Goal: Task Accomplishment & Management: Manage account settings

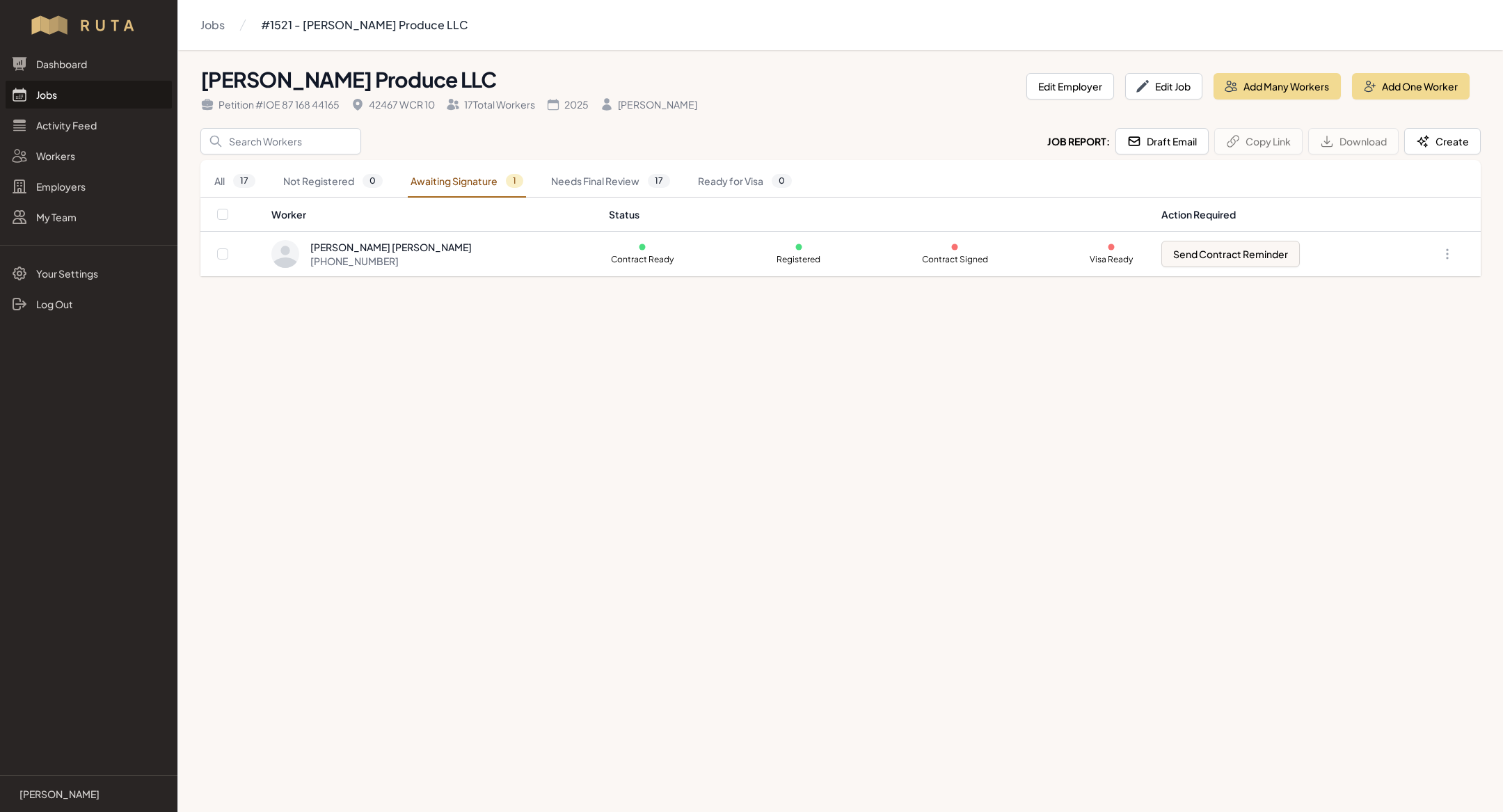
click at [46, 87] on link "Jobs" at bounding box center [88, 94] width 166 height 28
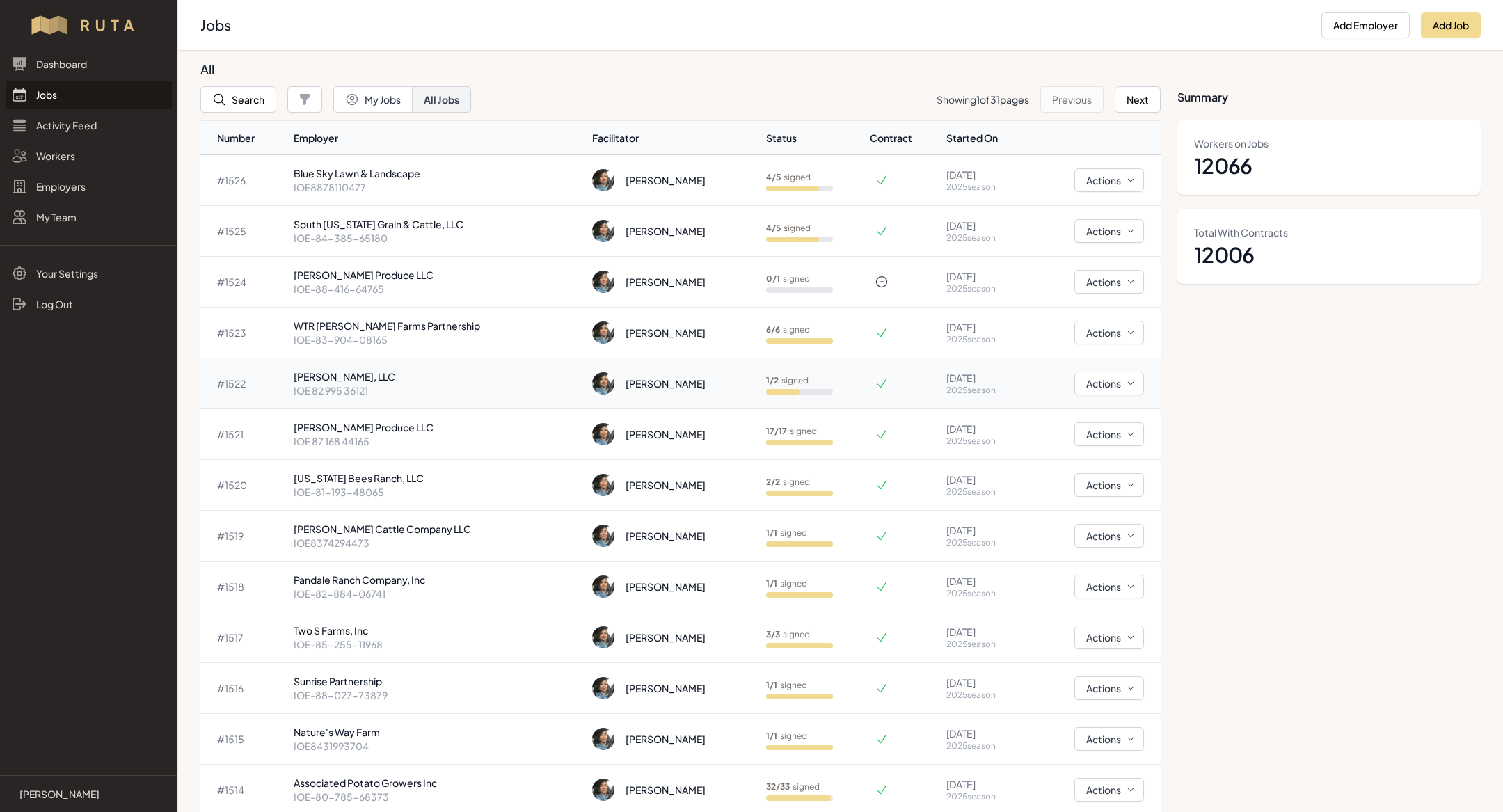
click at [419, 364] on td "[PERSON_NAME], LLC IOE 82 995 36121" at bounding box center [437, 384] width 298 height 51
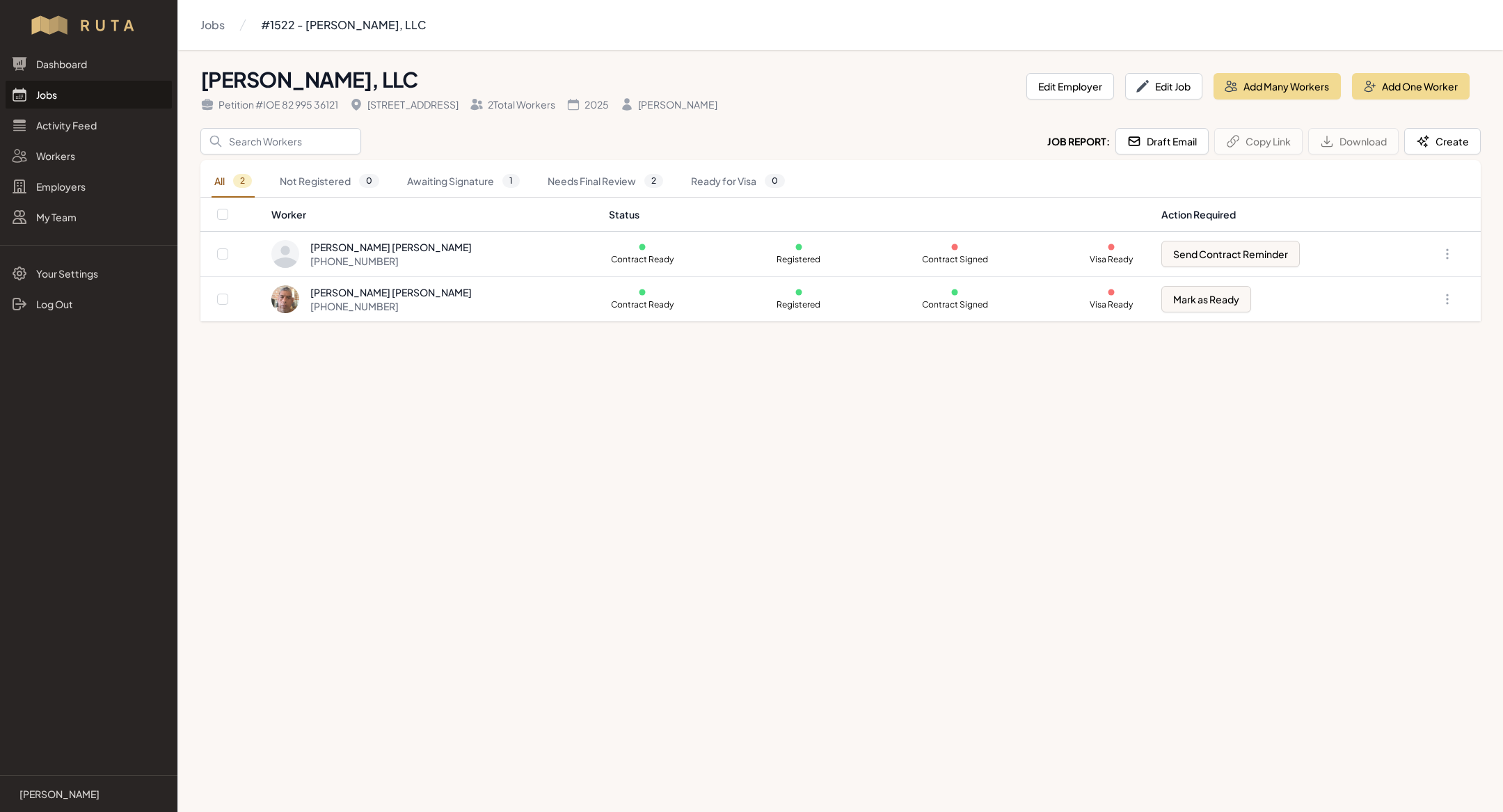
click at [97, 97] on link "Jobs" at bounding box center [88, 94] width 166 height 28
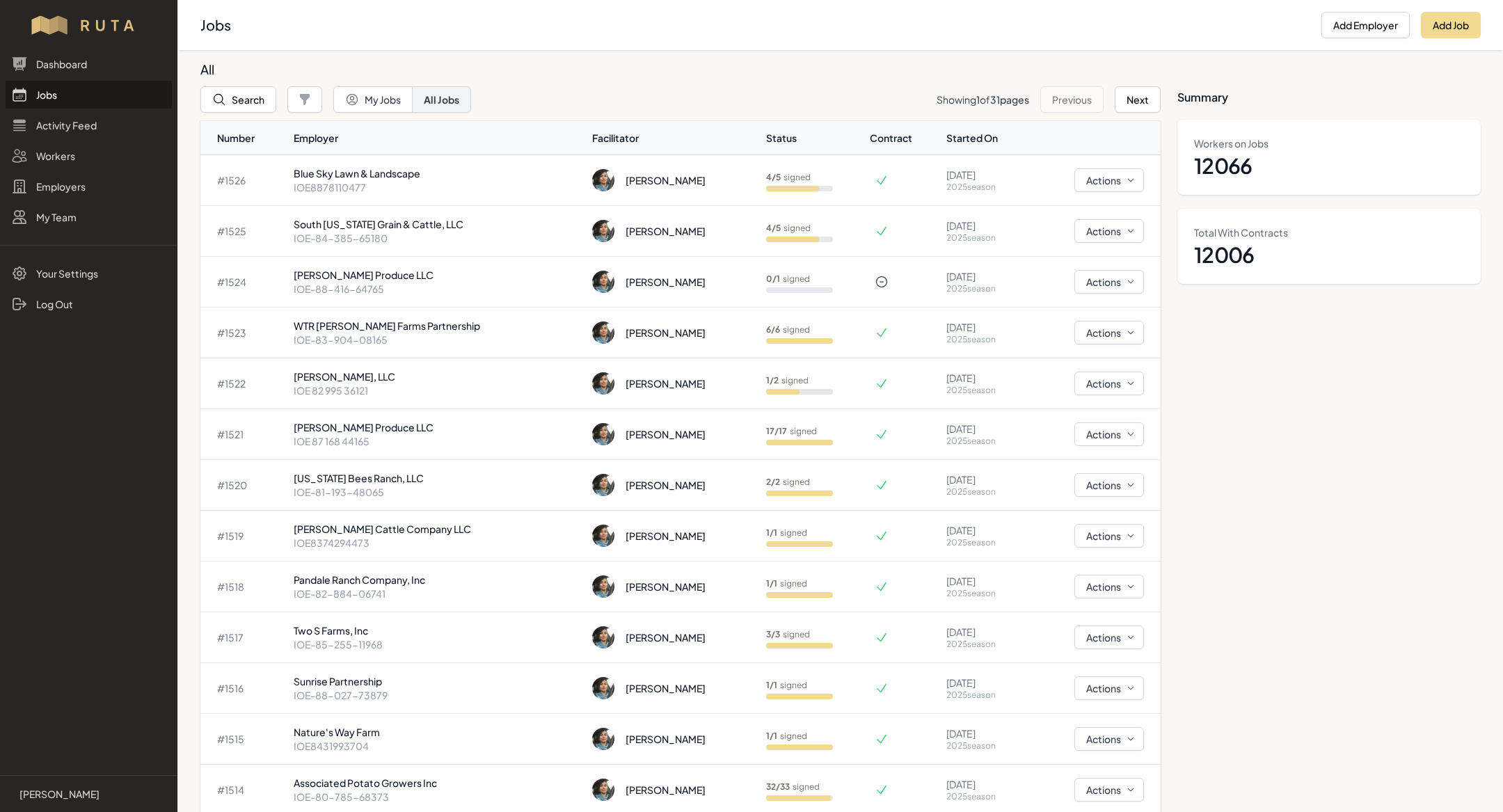
click at [243, 88] on button "Search" at bounding box center [238, 100] width 76 height 26
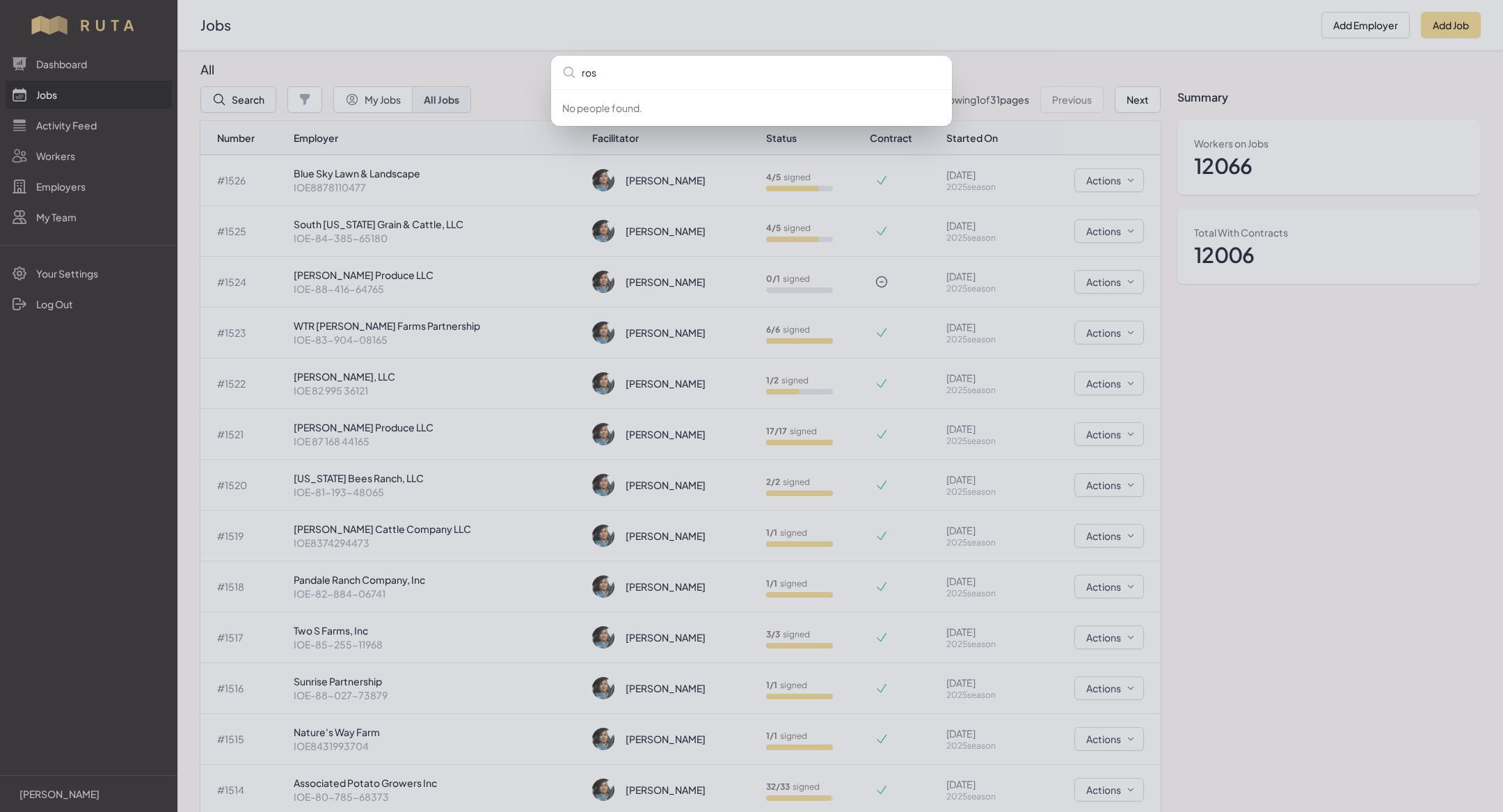
type input "[PERSON_NAME]"
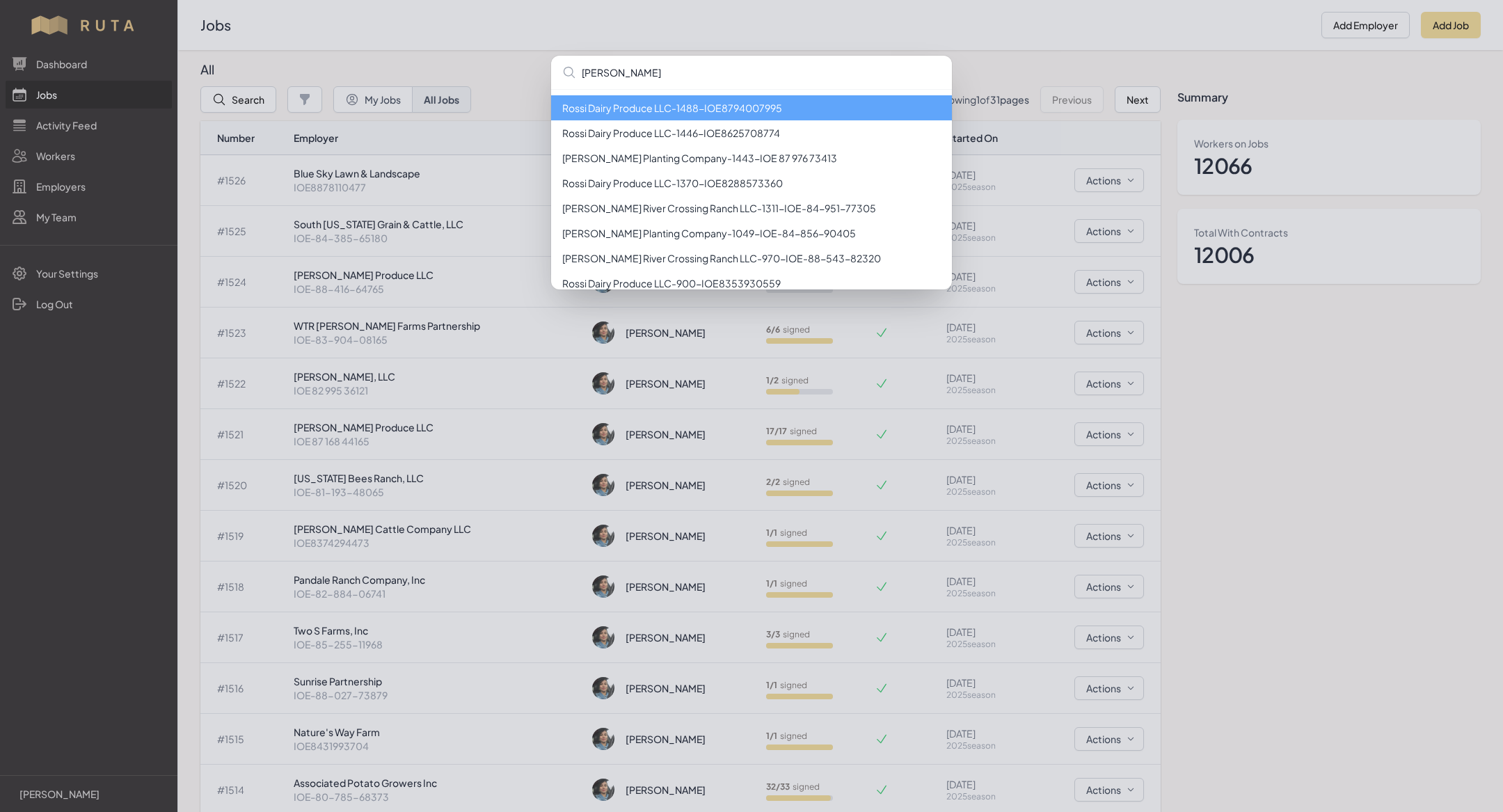
click at [585, 108] on li "[PERSON_NAME] Dairy Produce LLC - 1488 - IOE8794007995" at bounding box center [751, 108] width 401 height 25
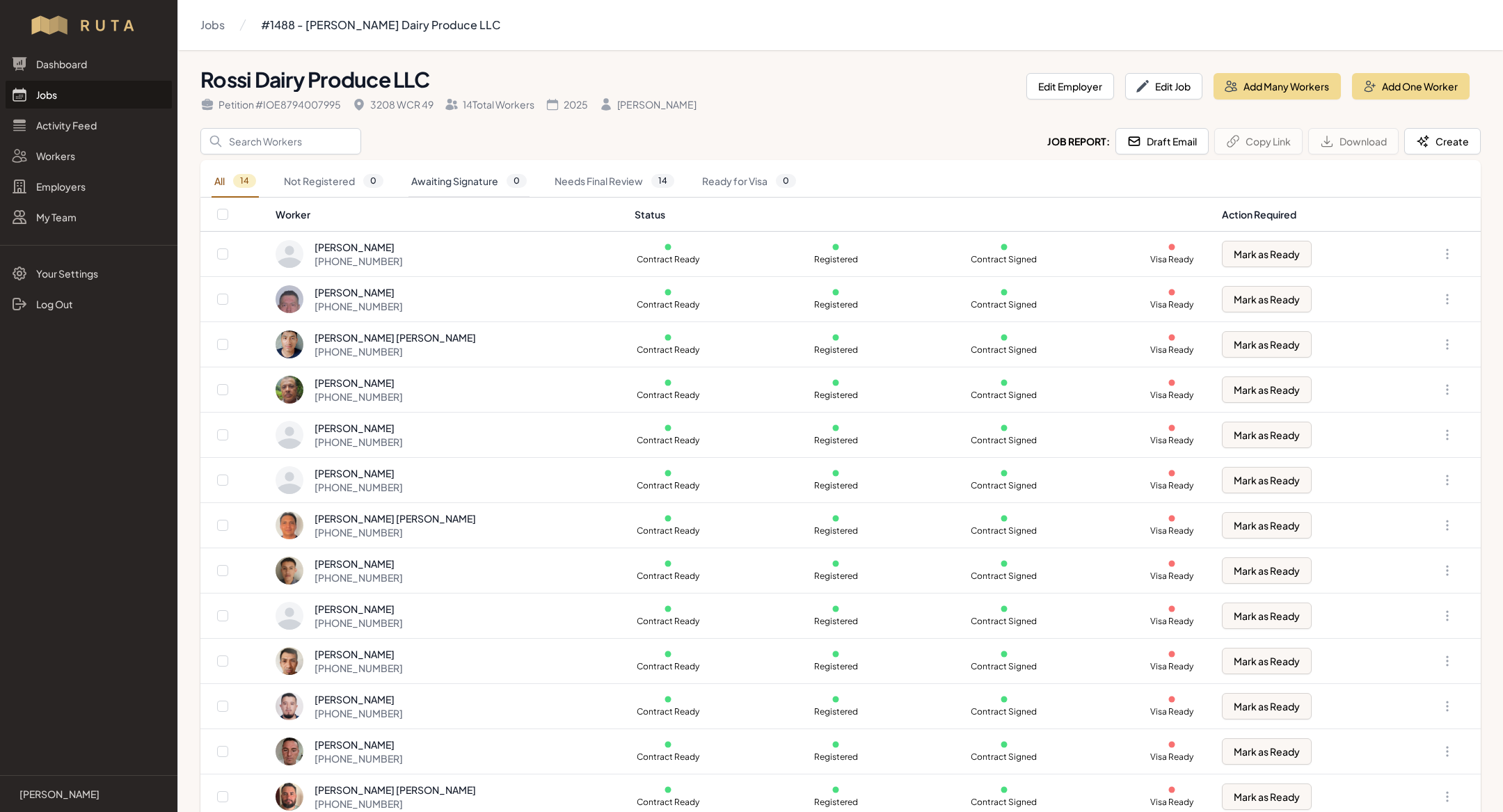
click at [504, 179] on link "Awaiting Signature 0" at bounding box center [469, 181] width 122 height 32
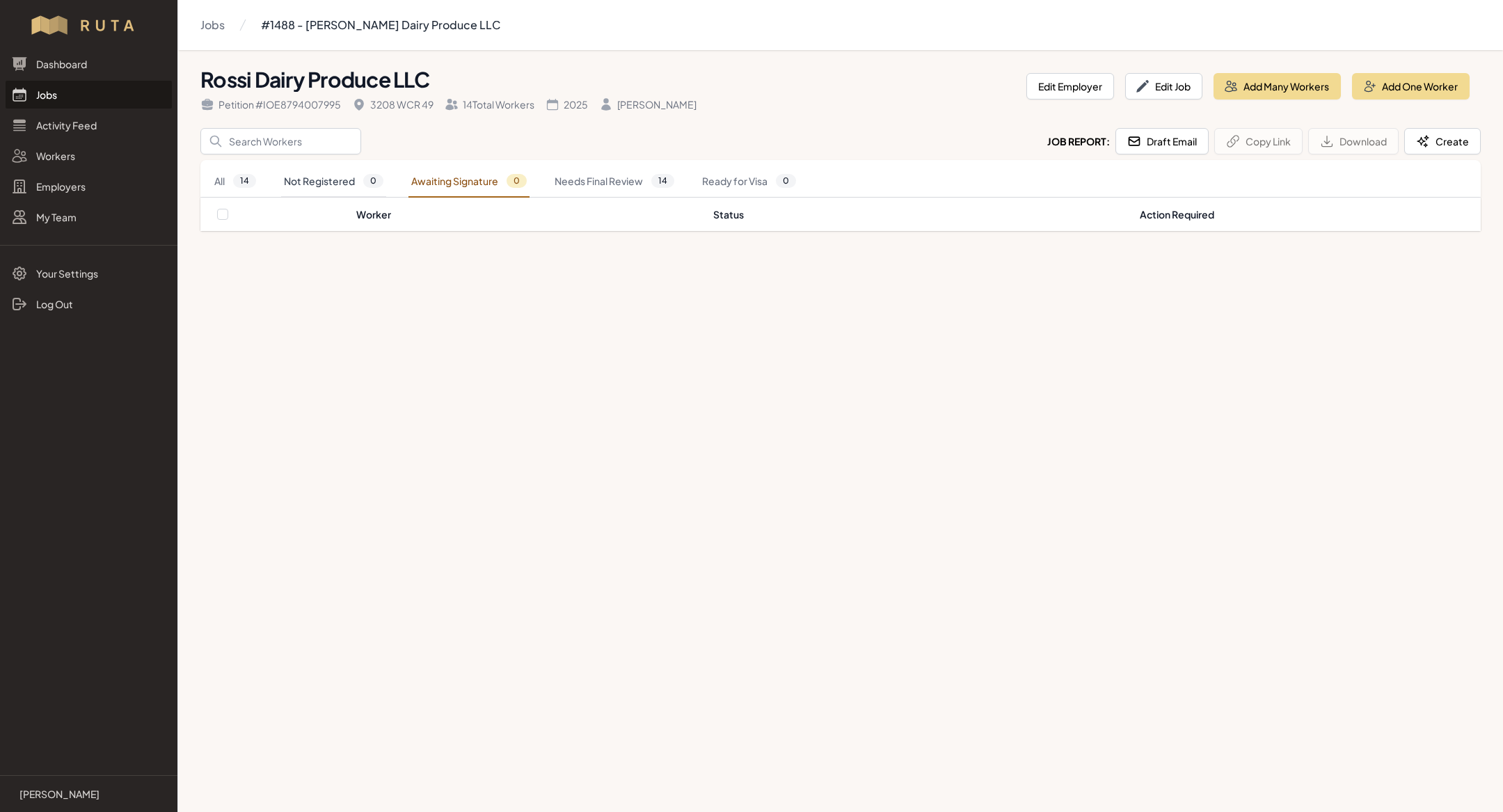
click at [337, 184] on link "Not Registered 0" at bounding box center [334, 181] width 105 height 32
click at [210, 177] on nav "All 14 Not Registered 0 Awaiting Signature 0 Needs Final Review 14 Ready for Vi…" at bounding box center [840, 181] width 1281 height 32
click at [255, 179] on span "14" at bounding box center [245, 181] width 23 height 14
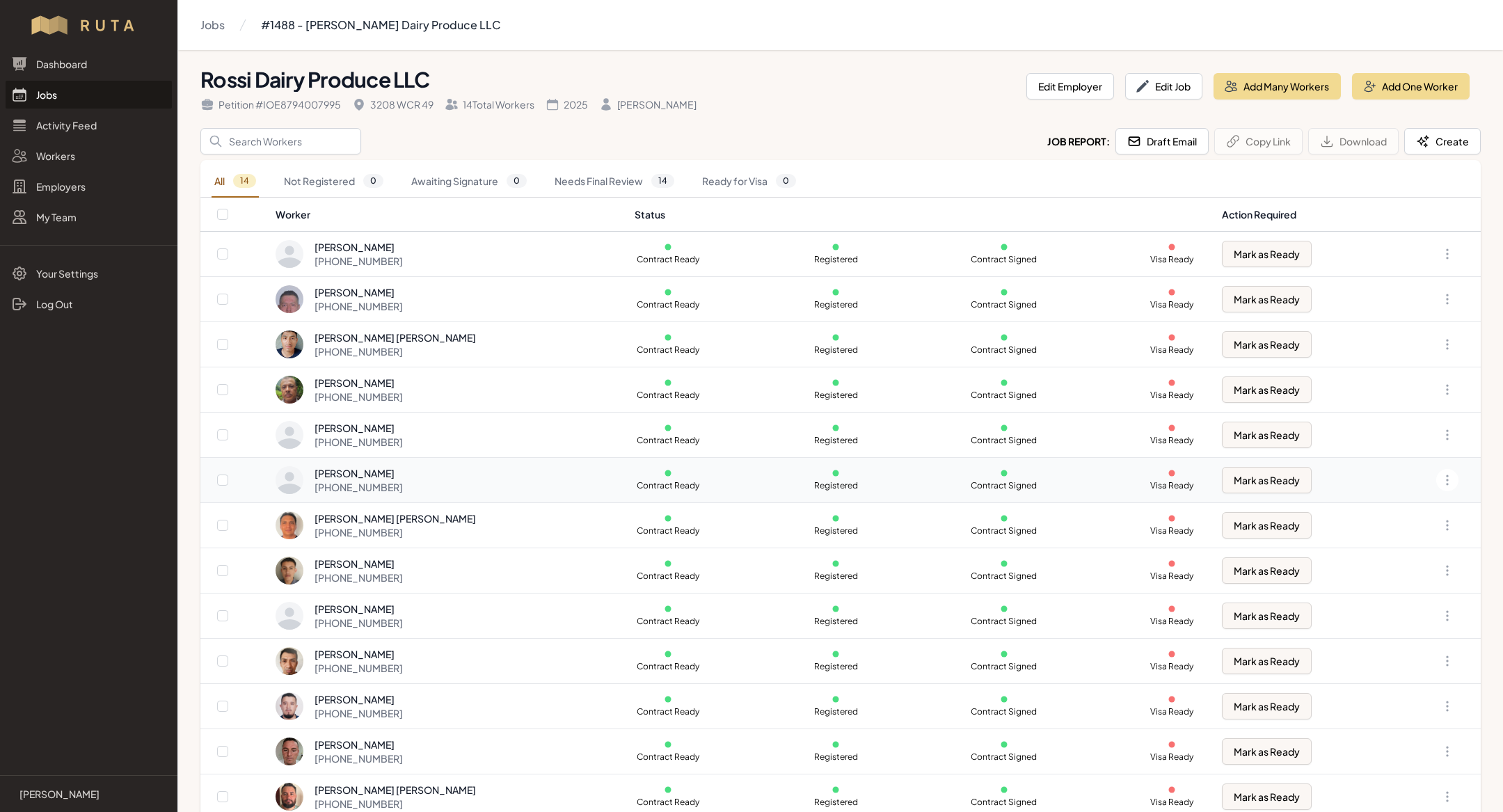
scroll to position [59, 0]
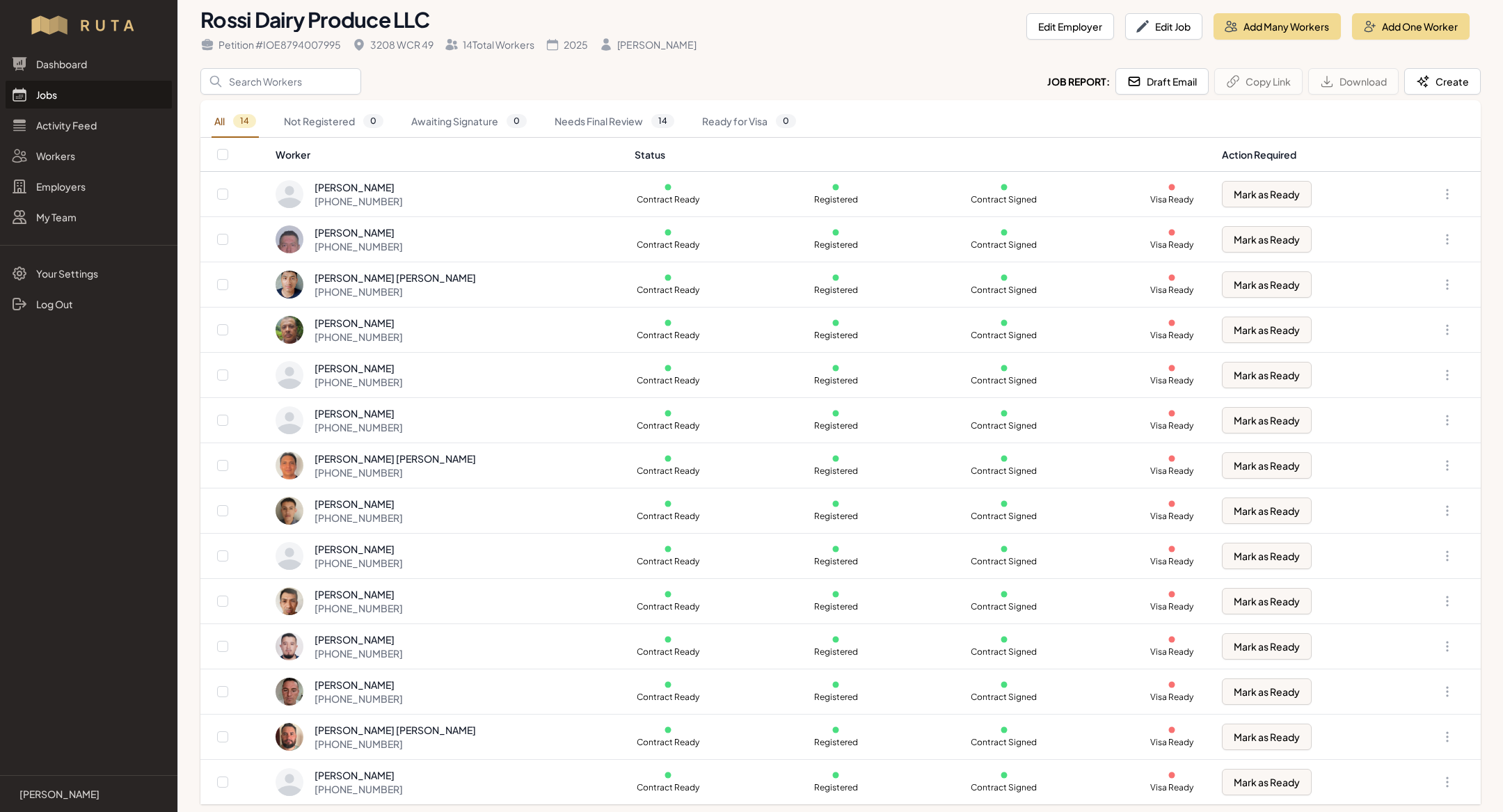
click at [80, 93] on link "Jobs" at bounding box center [88, 94] width 166 height 28
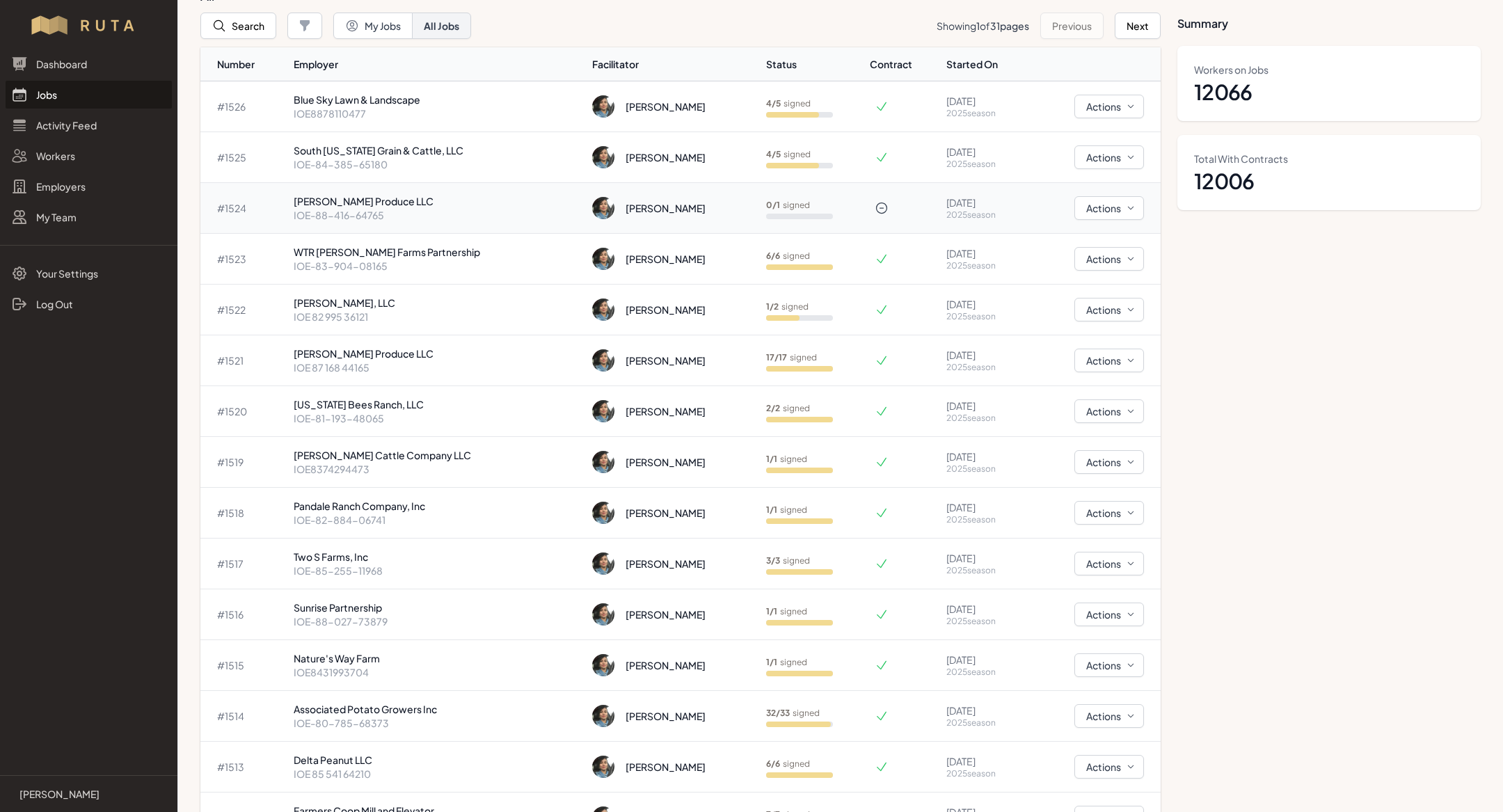
scroll to position [92, 0]
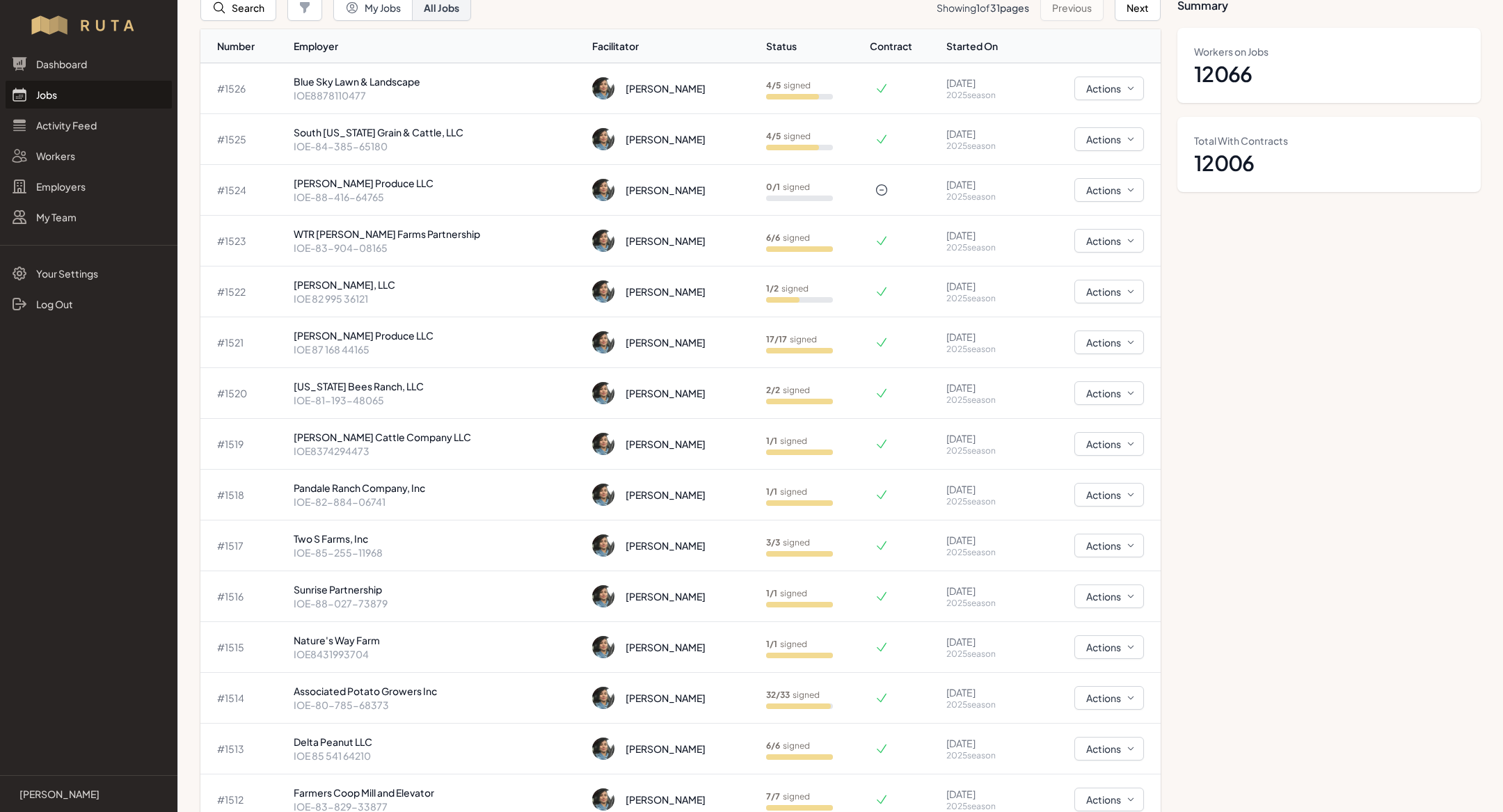
click at [75, 92] on link "Jobs" at bounding box center [88, 94] width 166 height 28
click at [67, 92] on link "Jobs" at bounding box center [88, 94] width 166 height 28
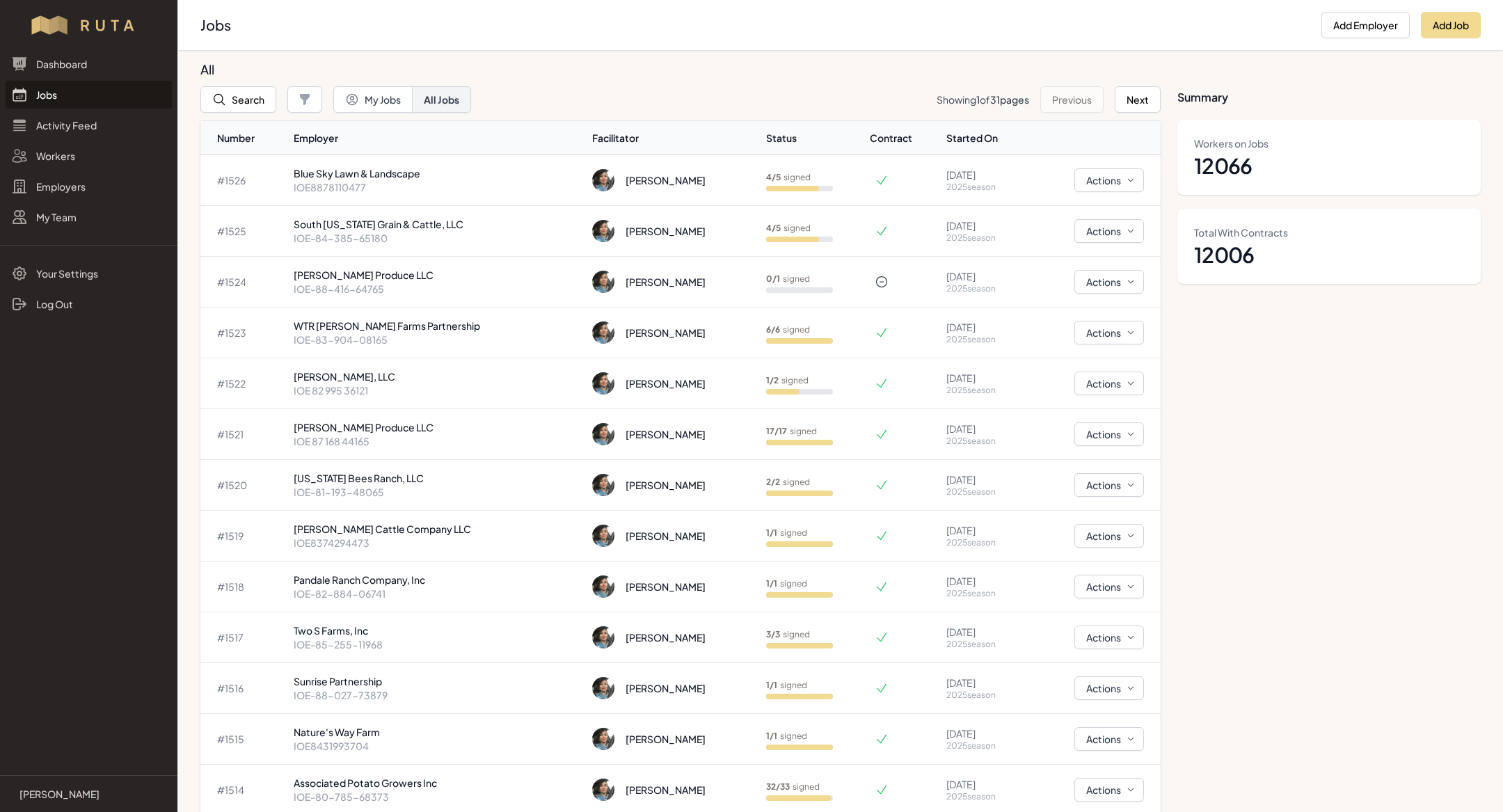
click at [66, 97] on link "Jobs" at bounding box center [88, 94] width 166 height 28
click at [105, 97] on link "Jobs" at bounding box center [88, 94] width 166 height 28
click at [30, 90] on link "Jobs" at bounding box center [88, 94] width 166 height 28
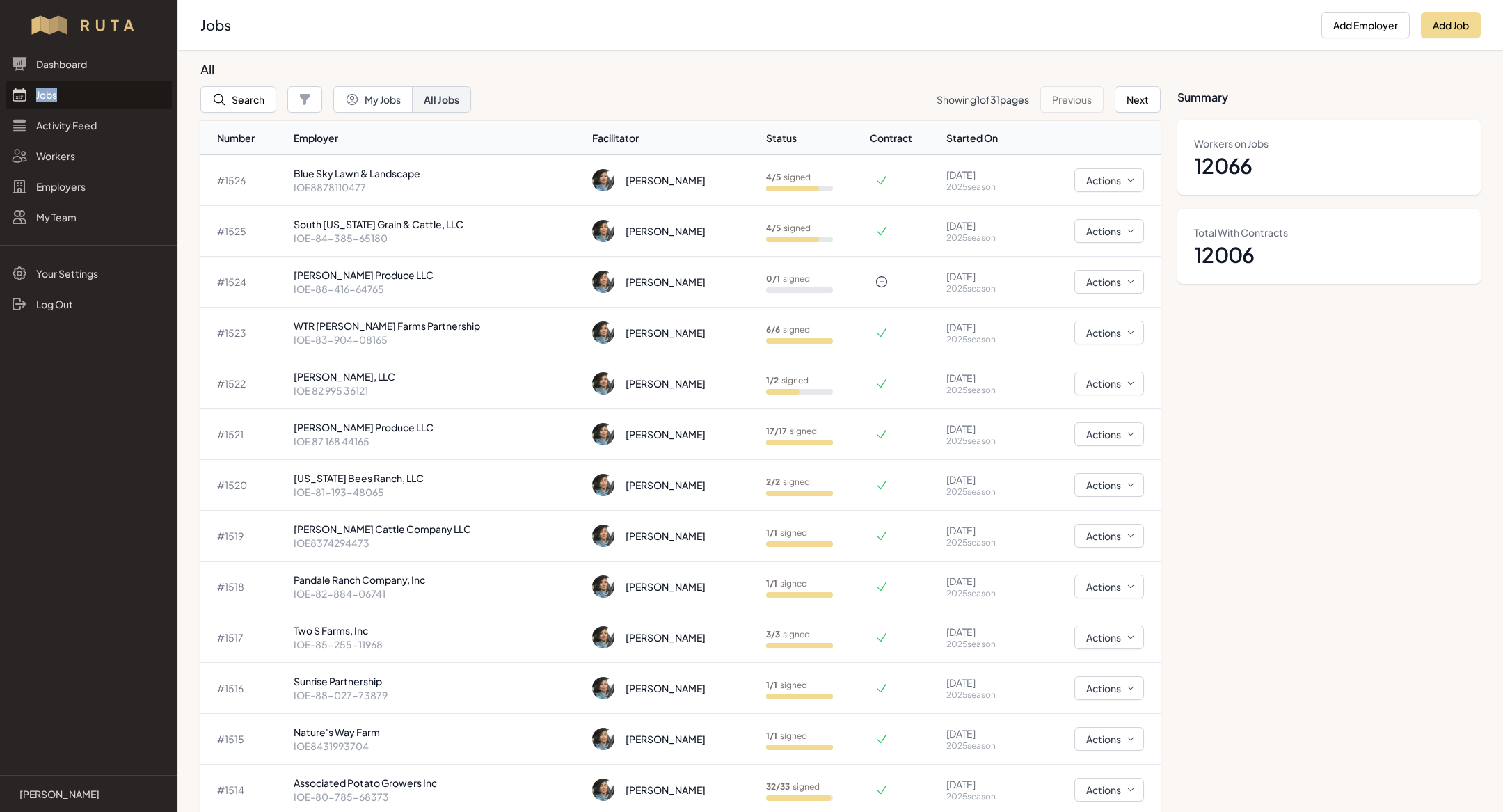
click at [69, 99] on link "Jobs" at bounding box center [88, 94] width 166 height 28
click at [66, 99] on link "Jobs" at bounding box center [88, 94] width 166 height 28
click at [77, 93] on link "Jobs" at bounding box center [88, 94] width 166 height 28
